Goal: Navigation & Orientation: Find specific page/section

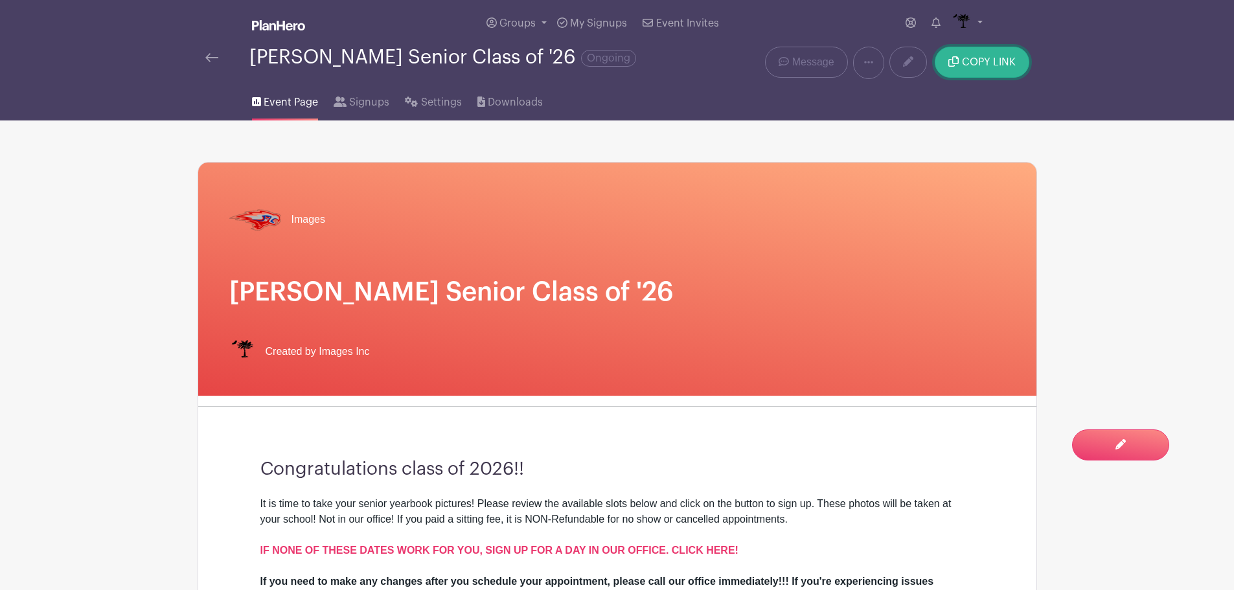
click at [998, 50] on button "COPY LINK" at bounding box center [982, 62] width 94 height 31
click at [369, 98] on span "Signups" at bounding box center [369, 103] width 40 height 16
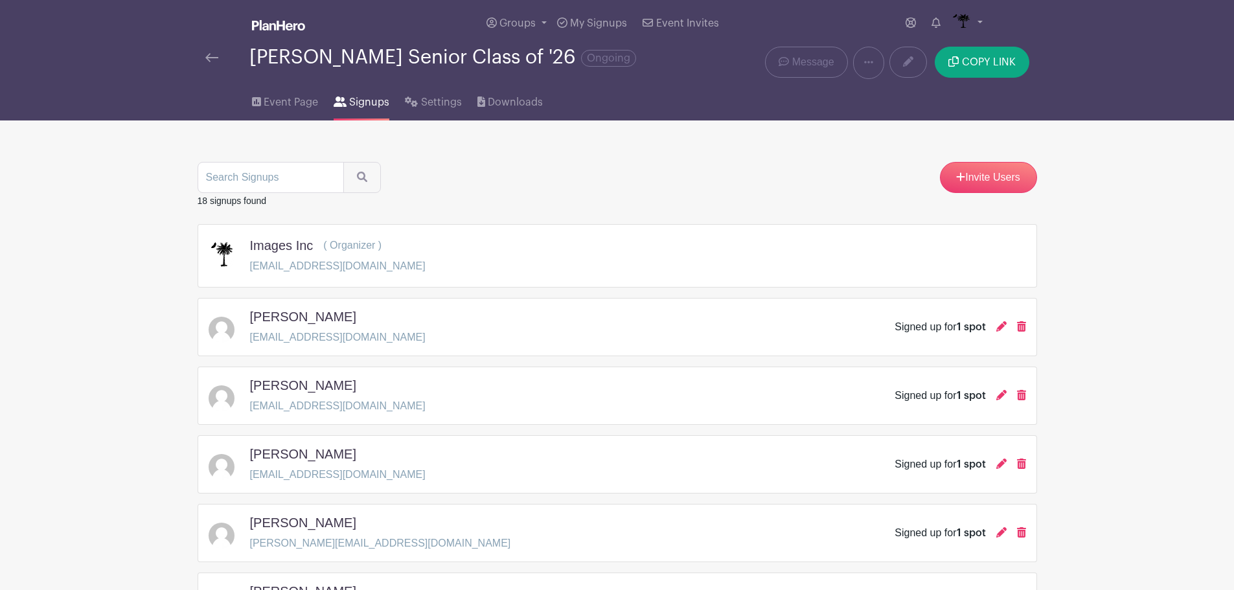
click at [190, 60] on div "[PERSON_NAME] Senior Class of '26 Ongoing Delete Event Are you sure? This event…" at bounding box center [617, 63] width 855 height 32
click at [305, 102] on span "Event Page" at bounding box center [291, 103] width 54 height 16
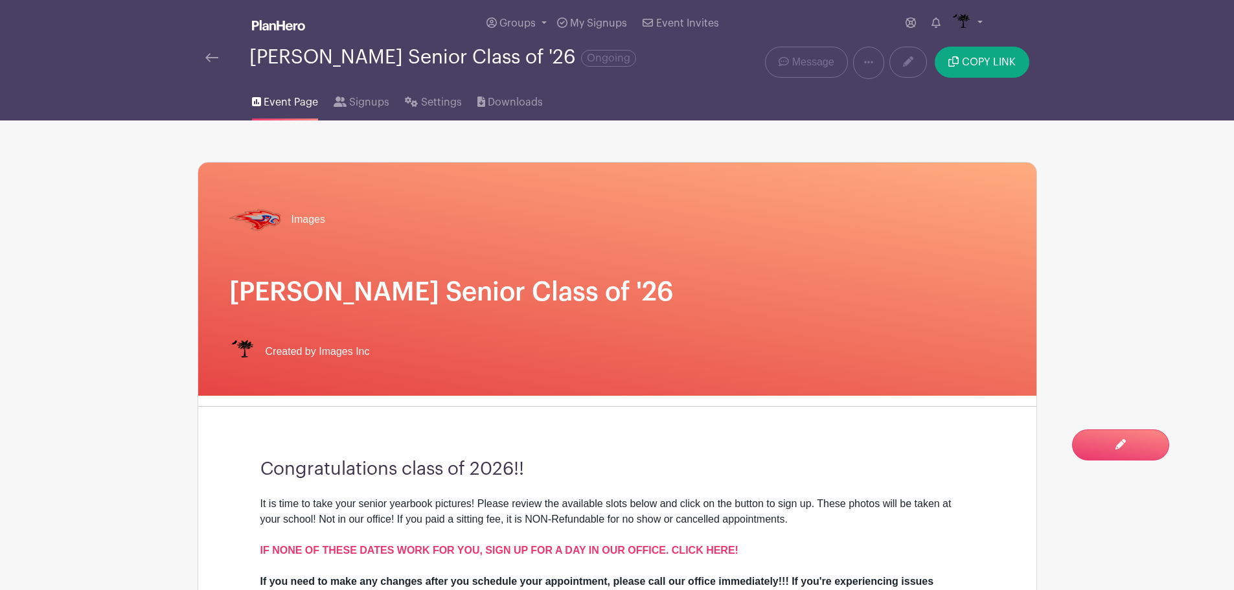
drag, startPoint x: 220, startPoint y: 51, endPoint x: 213, endPoint y: 53, distance: 7.0
click at [219, 51] on div at bounding box center [227, 58] width 44 height 16
click at [211, 54] on img at bounding box center [211, 57] width 13 height 9
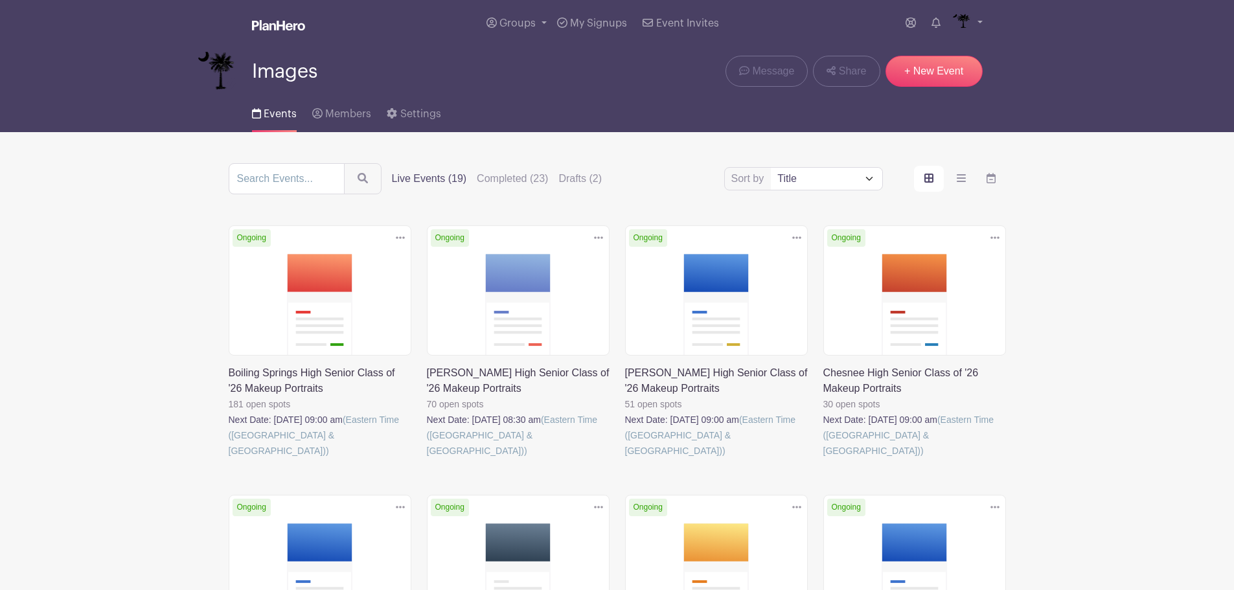
click at [431, 174] on label "Live Events (19)" at bounding box center [429, 179] width 75 height 16
click at [0, 0] on input "Live Events (19)" at bounding box center [0, 0] width 0 height 0
